Goal: Navigation & Orientation: Find specific page/section

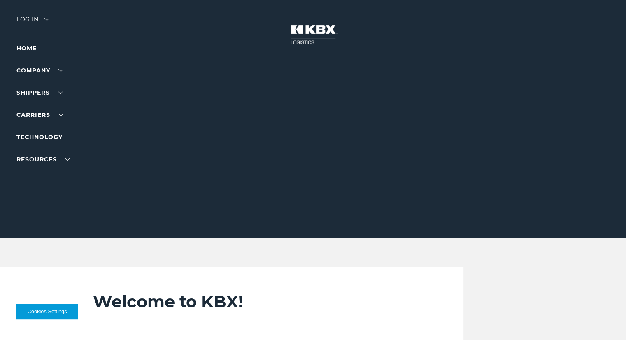
click at [52, 16] on div at bounding box center [316, 119] width 632 height 238
click at [48, 21] on div "Log in" at bounding box center [32, 22] width 33 height 12
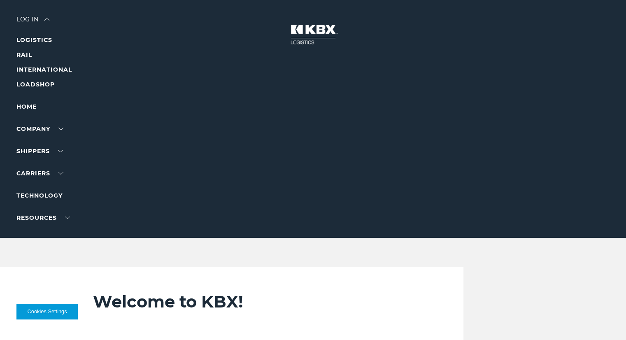
click at [48, 22] on div "Log in" at bounding box center [32, 22] width 33 height 12
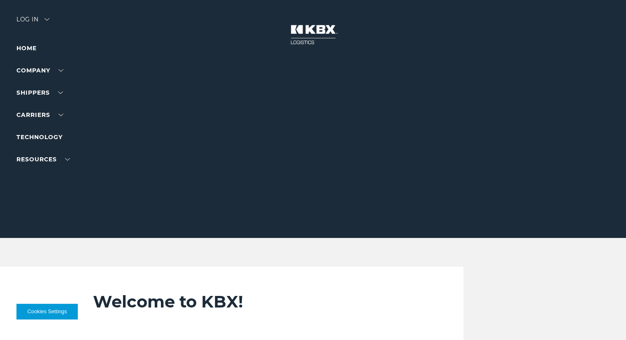
click at [48, 22] on div "Log in" at bounding box center [32, 22] width 33 height 12
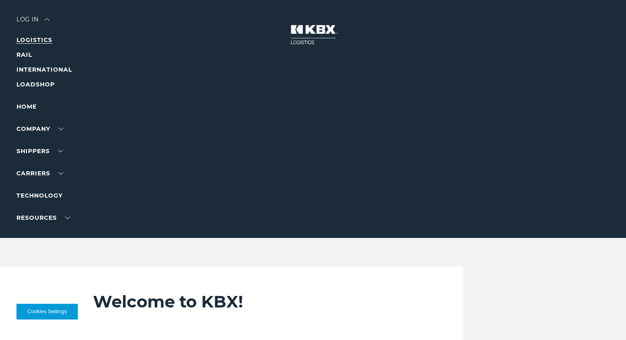
click at [42, 37] on link "LOGISTICS" at bounding box center [34, 39] width 36 height 7
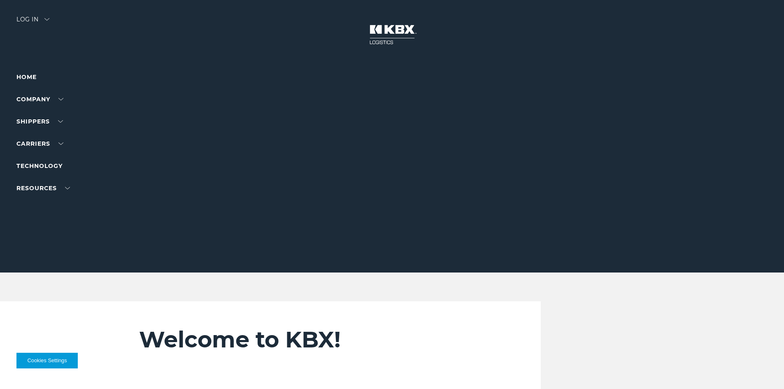
click at [41, 21] on div "Log in" at bounding box center [32, 22] width 33 height 12
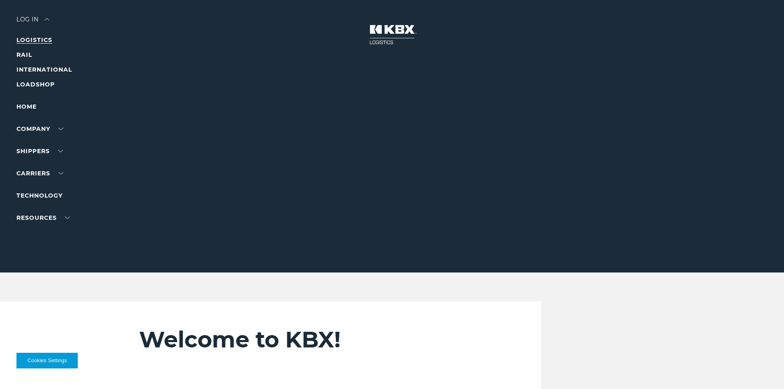
click at [49, 39] on link "LOGISTICS" at bounding box center [34, 39] width 36 height 7
